Goal: Find specific page/section: Find specific page/section

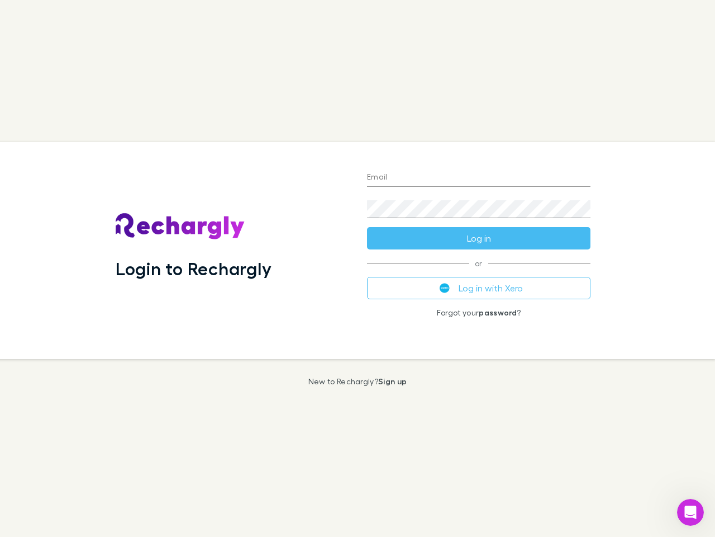
click at [358, 268] on div "Login to Rechargly" at bounding box center [232, 250] width 251 height 217
click at [479, 178] on input "Email" at bounding box center [479, 178] width 224 height 18
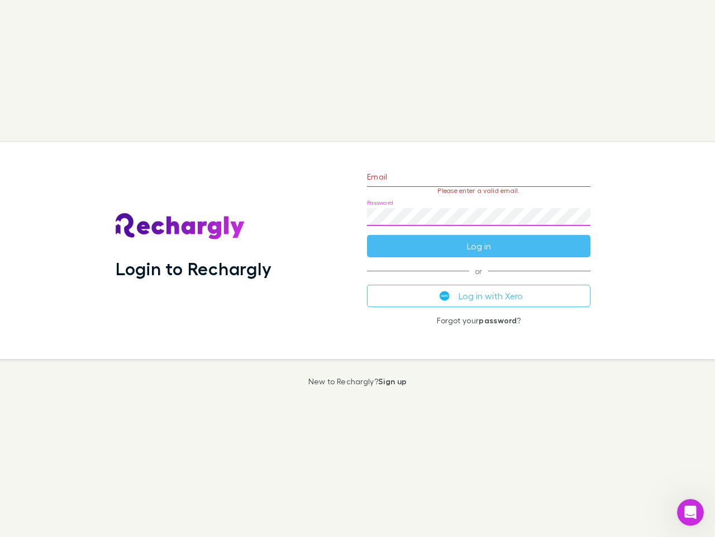
click at [479, 238] on form "Email Please enter a valid email. Password Log in" at bounding box center [479, 208] width 224 height 97
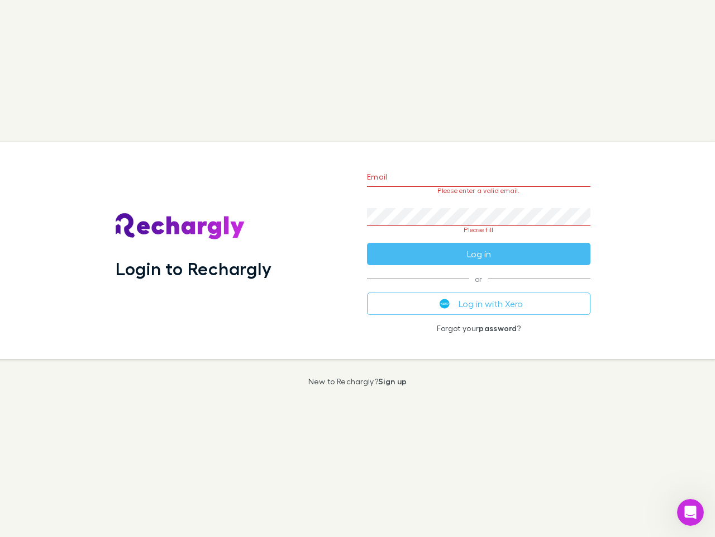
click at [479, 288] on div "Email Please enter a valid email. Password Please fill Log in or Log in with Xe…" at bounding box center [478, 250] width 241 height 217
